Goal: Task Accomplishment & Management: Complete application form

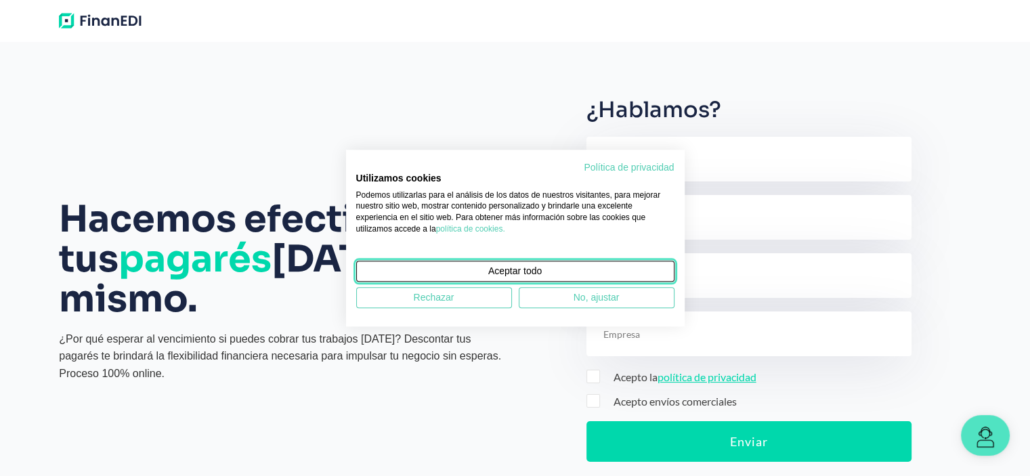
click at [514, 271] on span "Aceptar todo" at bounding box center [515, 271] width 54 height 14
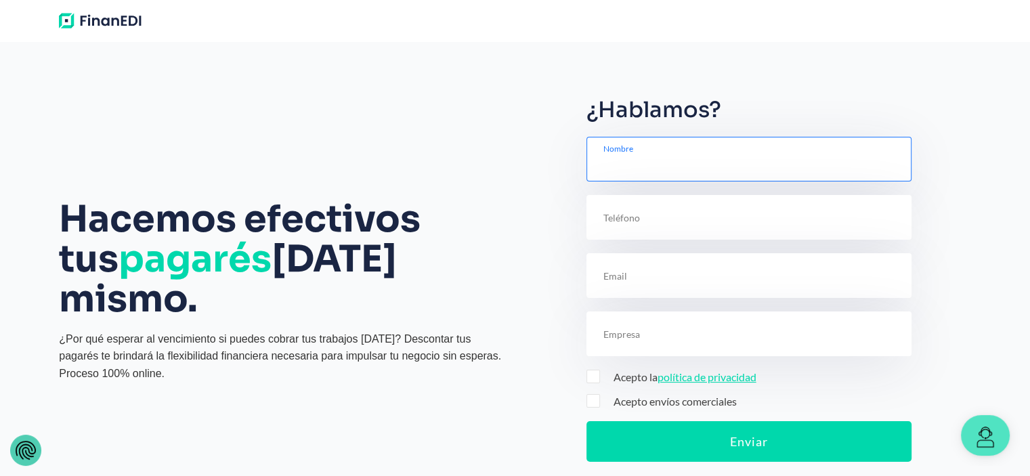
click at [640, 163] on input "text" at bounding box center [749, 159] width 325 height 45
type input "J"
type input "JUALEX CANARIAS S.L."
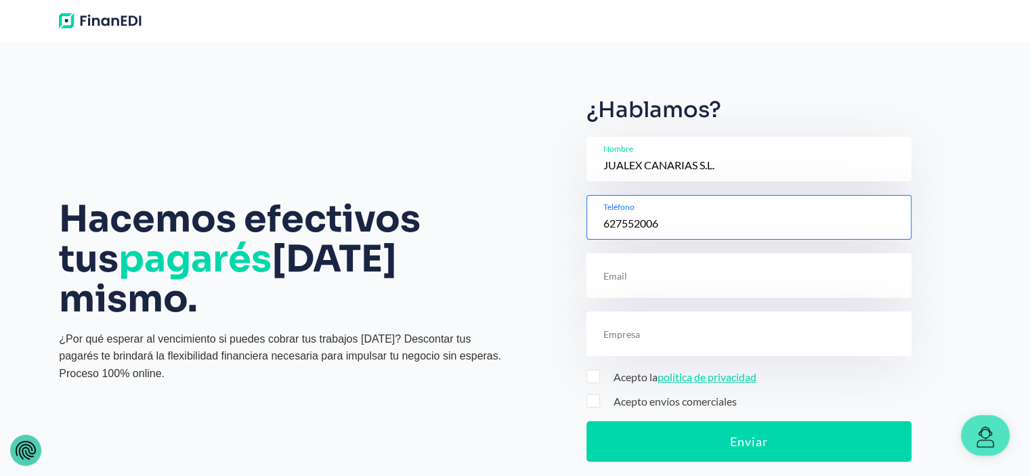
type input "627552006"
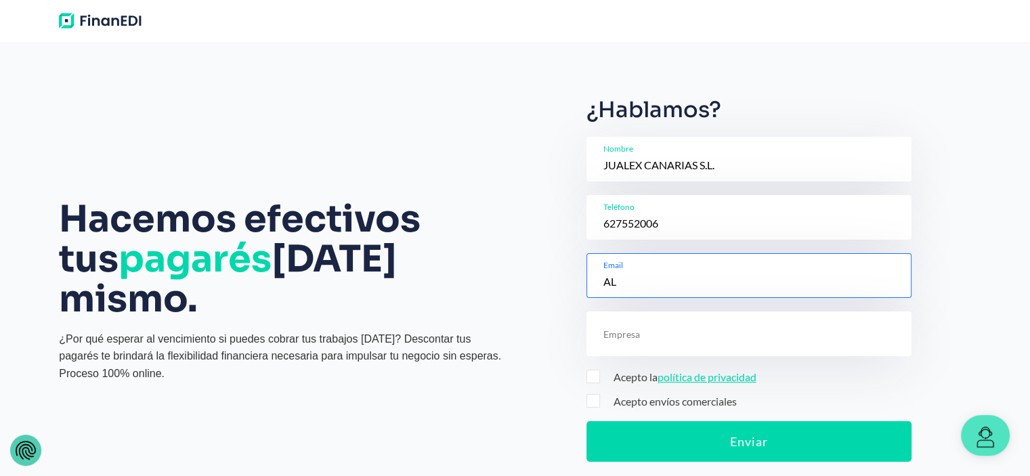
type input "A"
type input "[PERSON_NAME][EMAIL_ADDRESS][DOMAIN_NAME]"
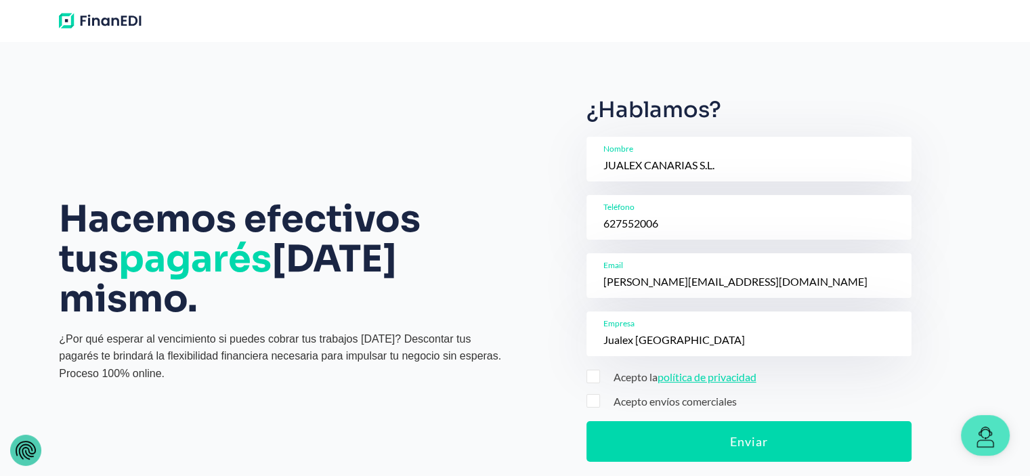
click at [595, 375] on span at bounding box center [594, 377] width 14 height 14
click at [0, 0] on input "Acepto la política de privacidad Por favor, acepta la política de privacidad." at bounding box center [0, 0] width 0 height 0
click at [596, 403] on span at bounding box center [594, 401] width 14 height 14
click at [0, 0] on input "Acepto envíos comerciales" at bounding box center [0, 0] width 0 height 0
click at [699, 344] on input "Jualex [GEOGRAPHIC_DATA]" at bounding box center [749, 334] width 325 height 45
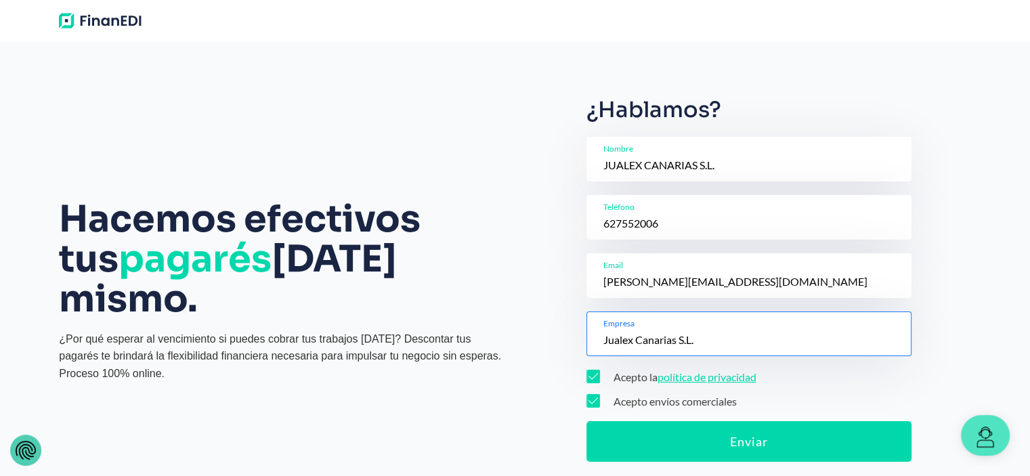
type input "Jualex Canarias S.L."
